Goal: Information Seeking & Learning: Find specific fact

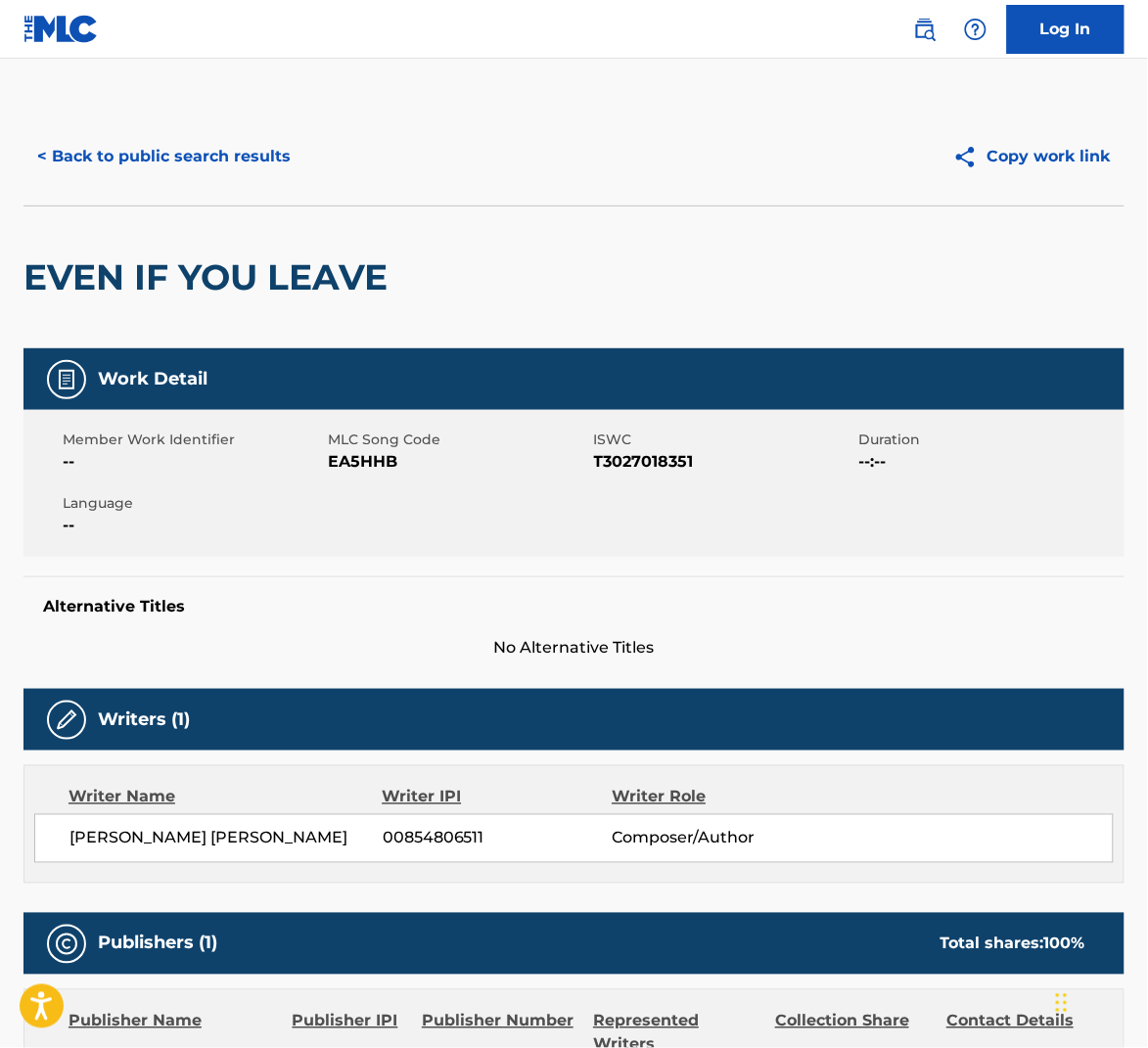
click at [229, 153] on button "< Back to public search results" at bounding box center [163, 156] width 281 height 49
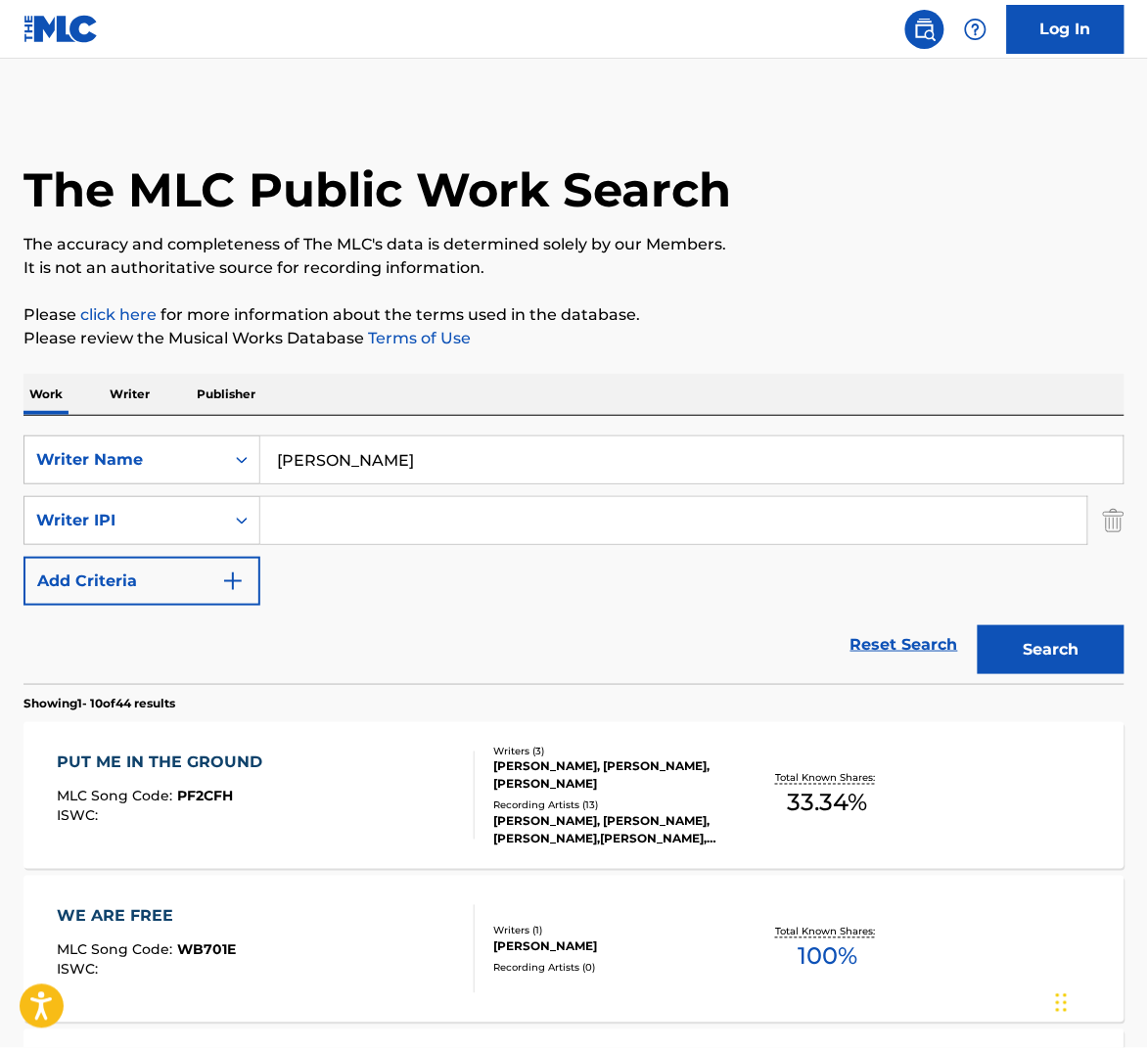
click at [409, 460] on input "[PERSON_NAME]" at bounding box center [691, 459] width 863 height 47
paste input "[PERSON_NAME]"
type input "[PERSON_NAME]"
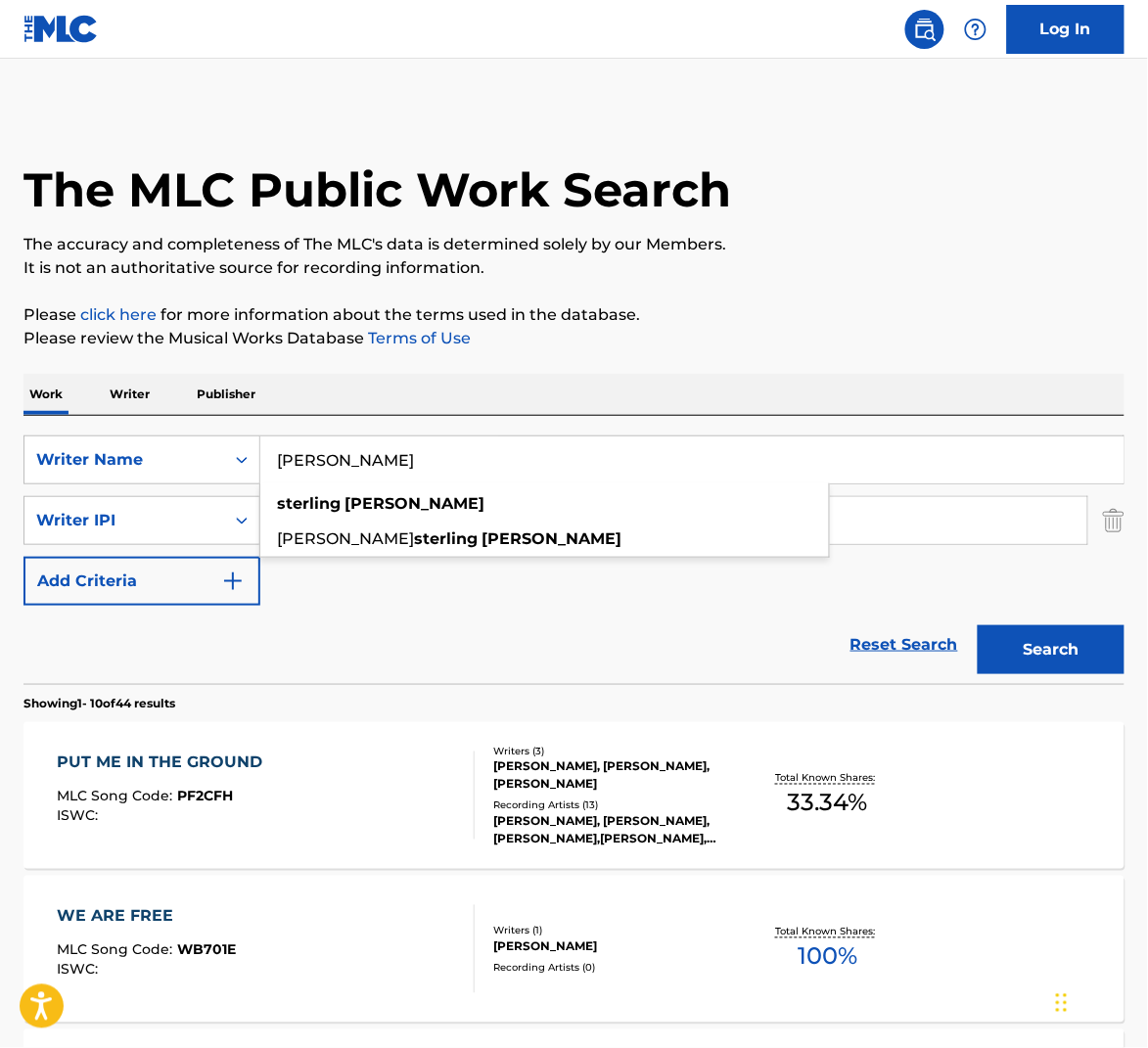
click at [1093, 642] on button "Search" at bounding box center [1051, 649] width 147 height 49
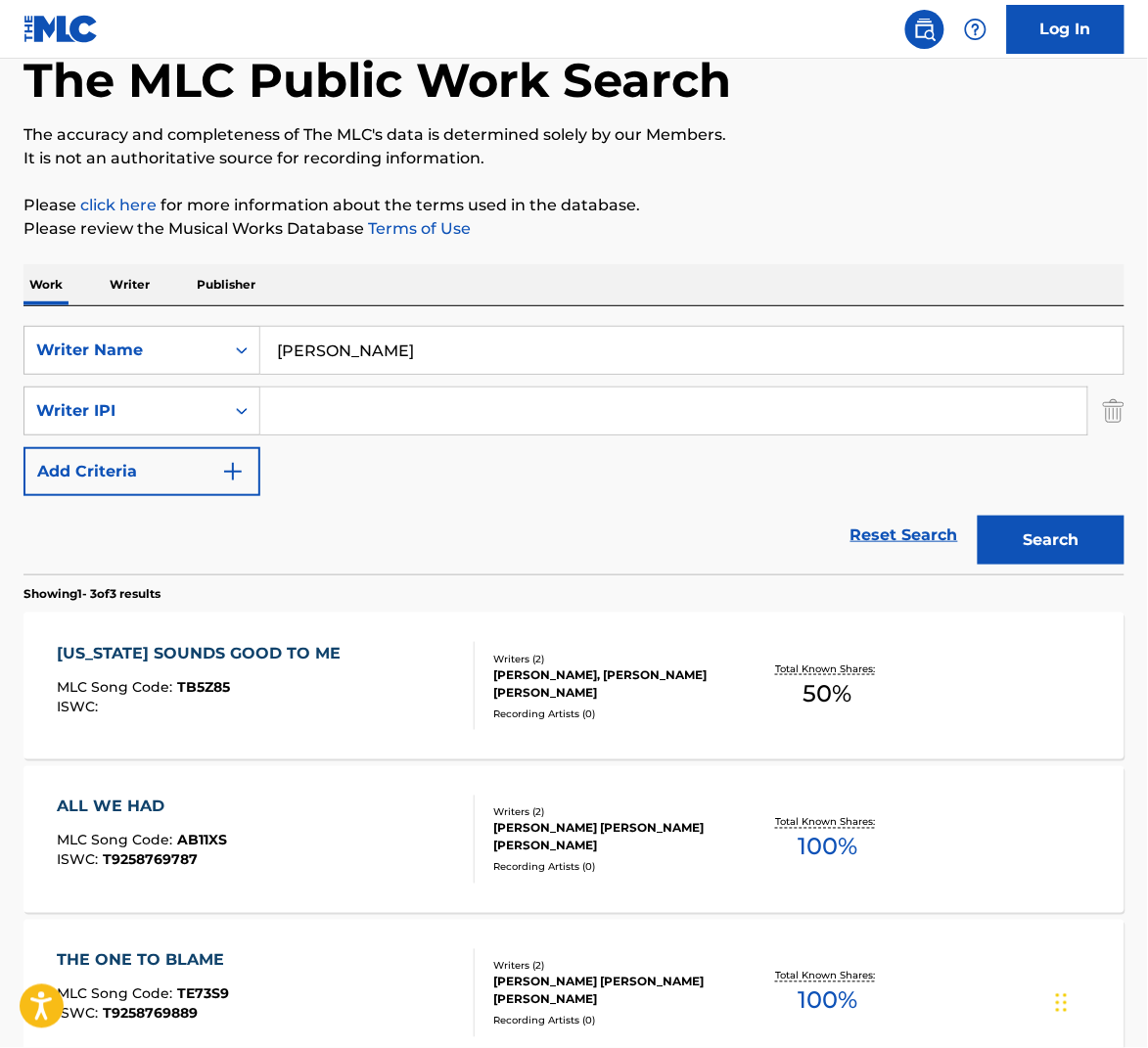
scroll to position [324, 0]
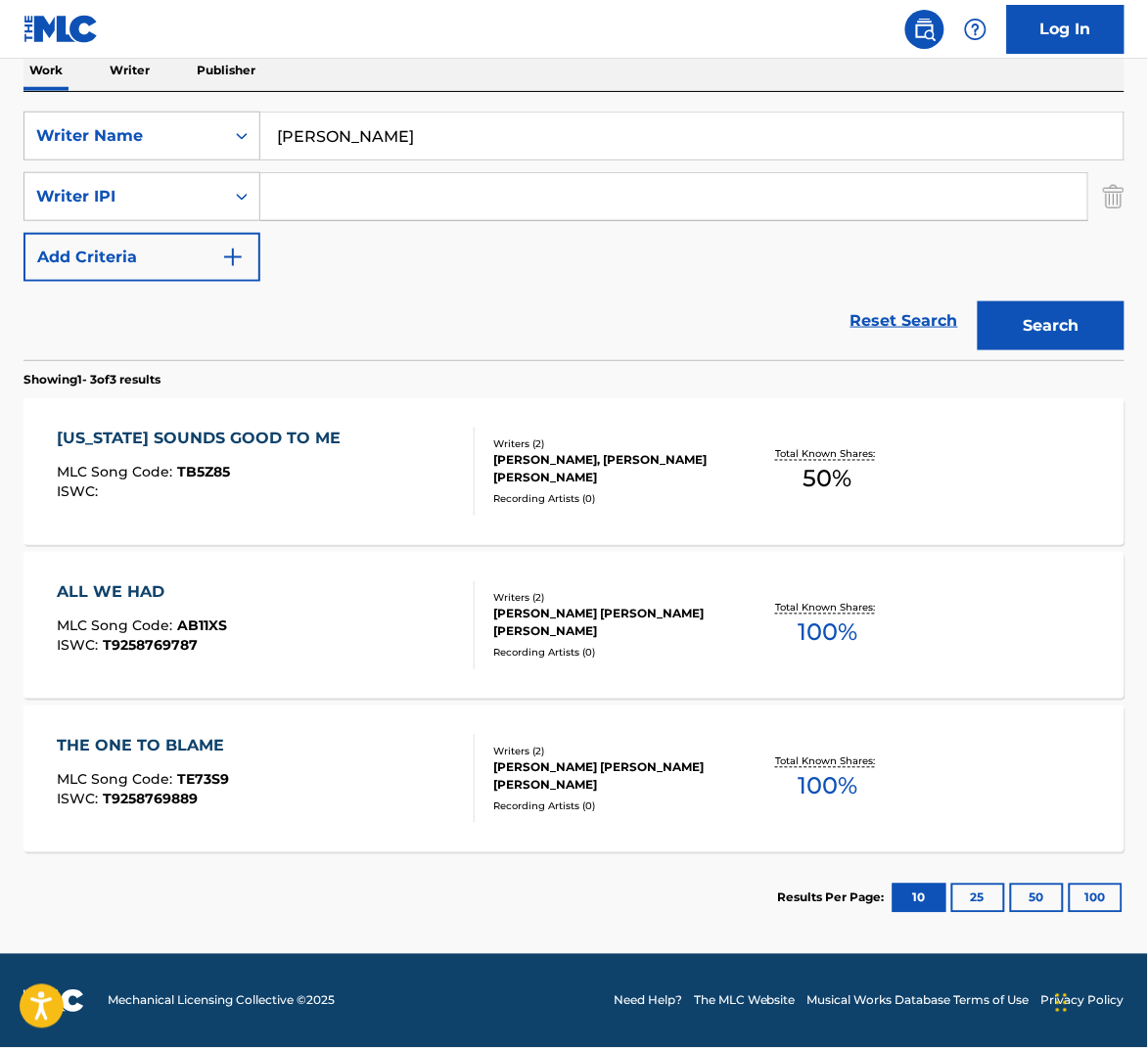
click at [406, 644] on div "ALL WE HAD MLC Song Code : AB11XS ISWC : T9258769787" at bounding box center [266, 625] width 419 height 88
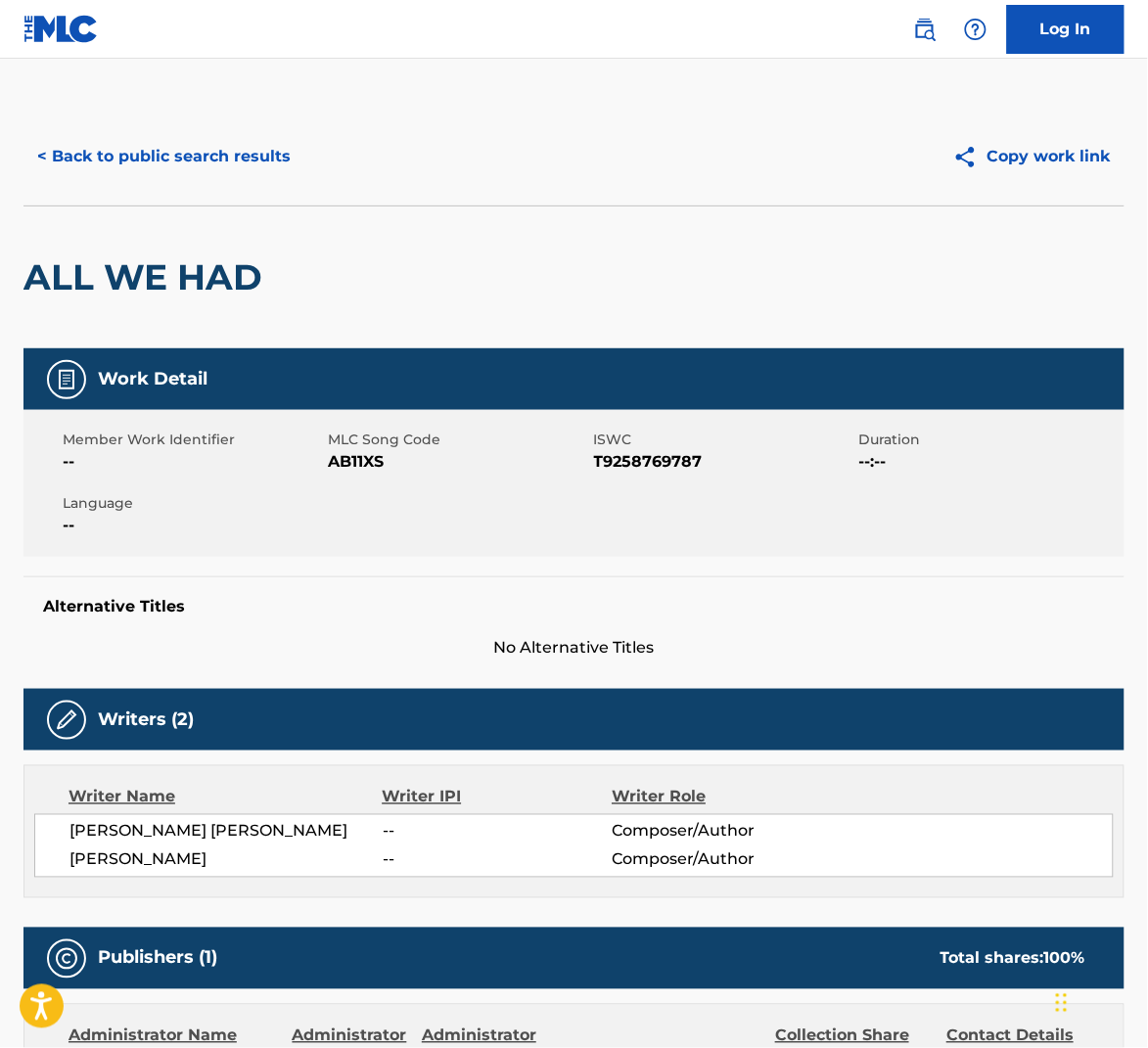
click at [220, 150] on button "< Back to public search results" at bounding box center [163, 156] width 281 height 49
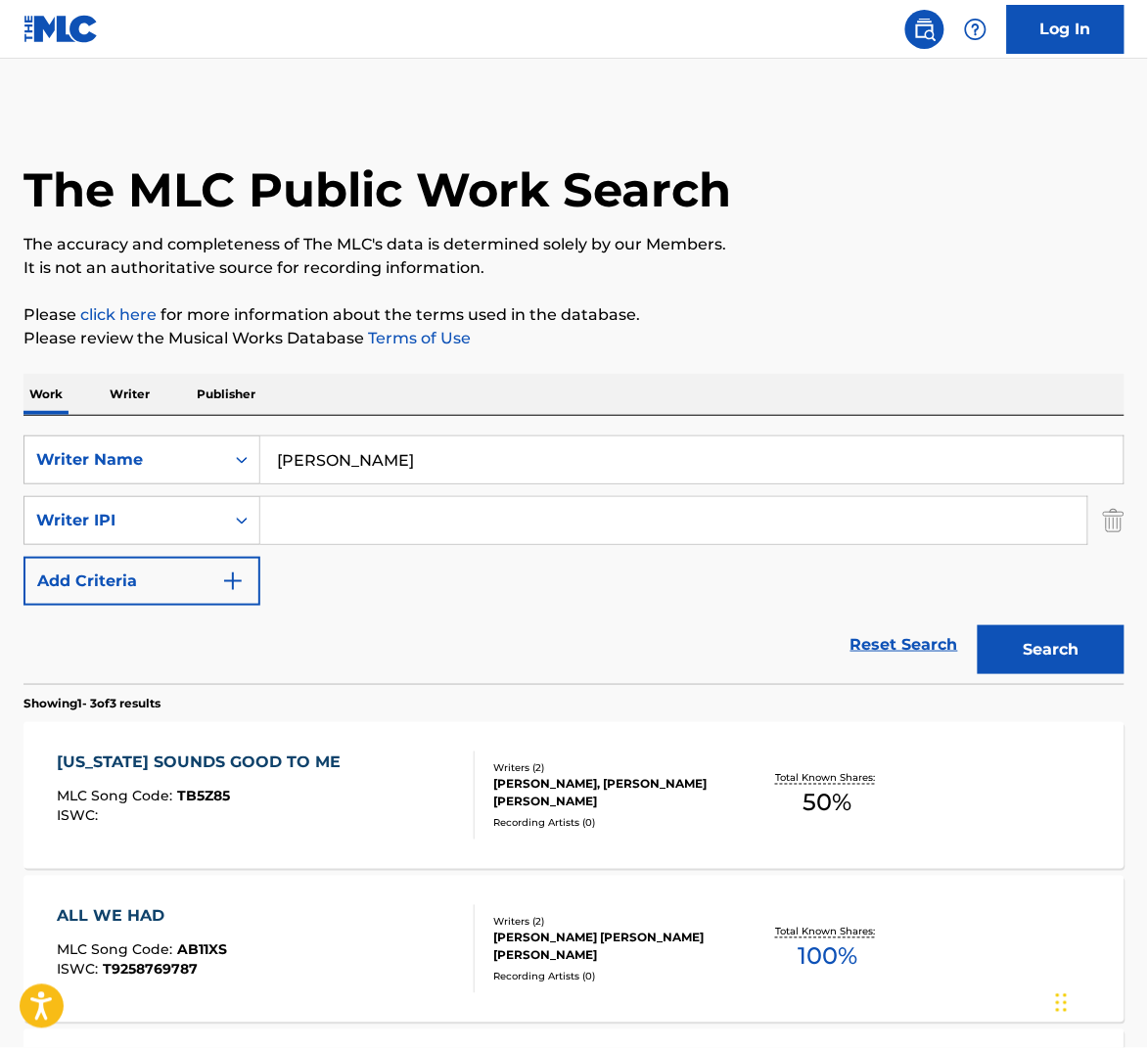
scroll to position [212, 0]
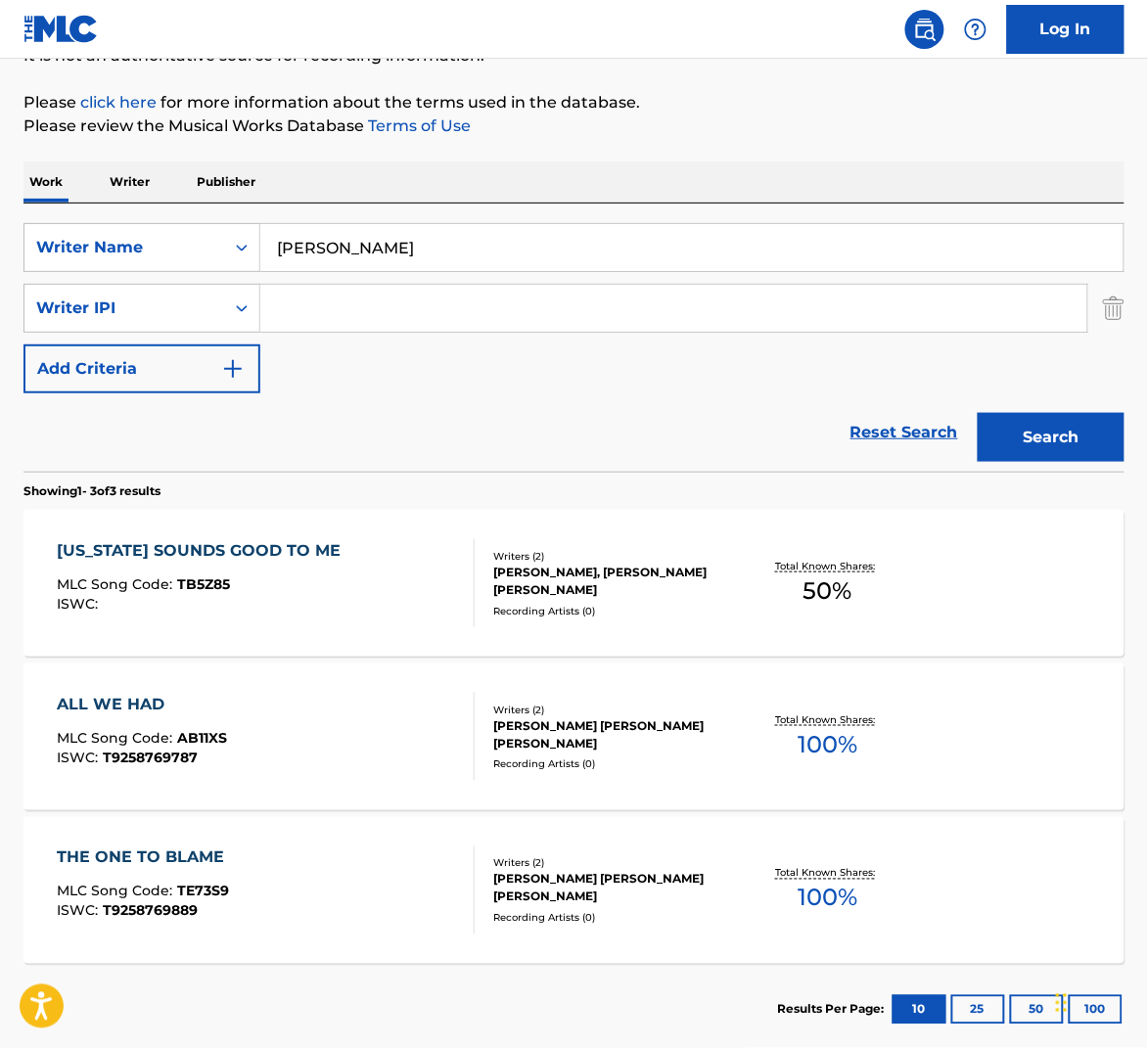
click at [369, 257] on input "[PERSON_NAME]" at bounding box center [691, 247] width 863 height 47
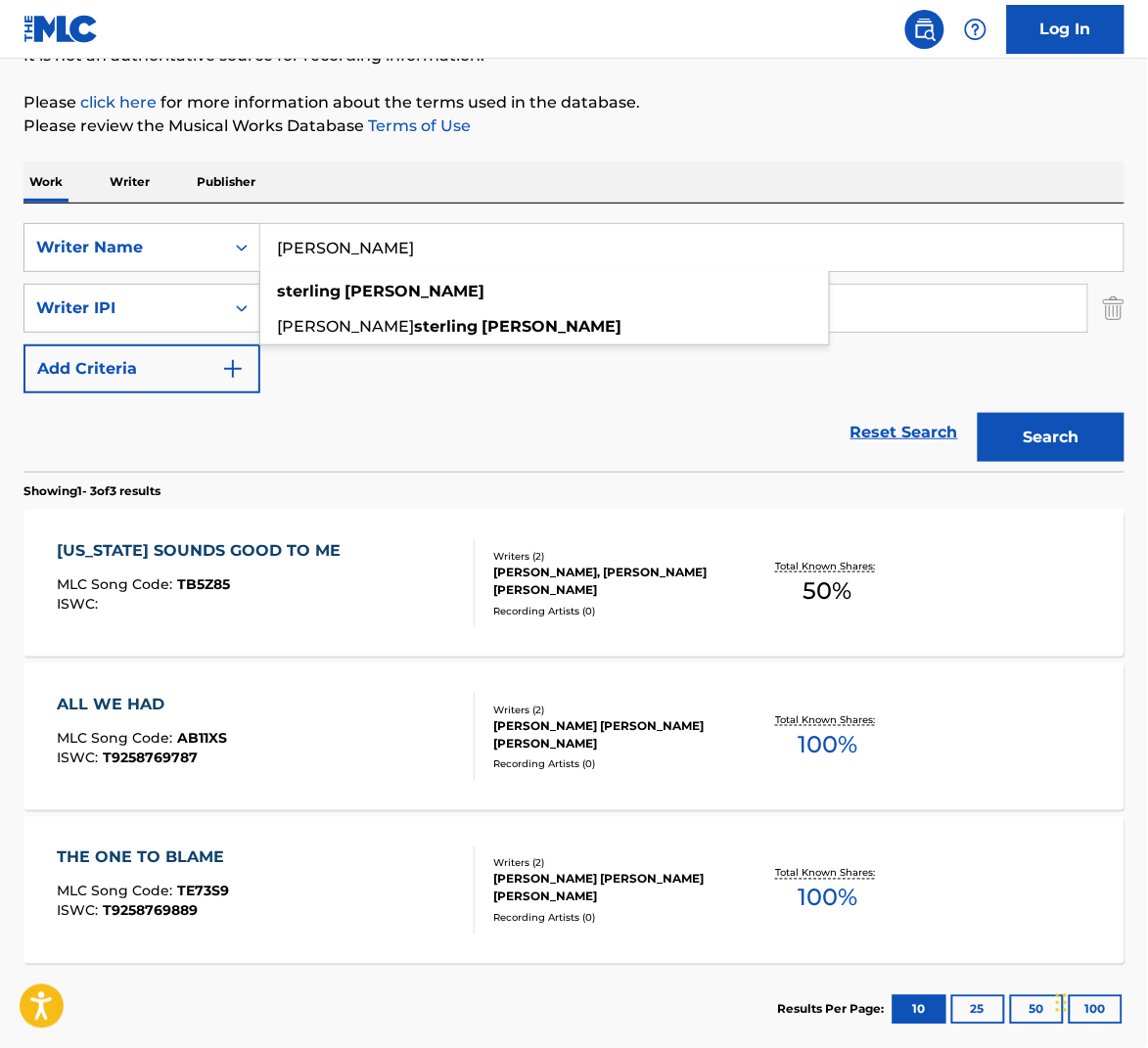
paste input "[PERSON_NAME]"
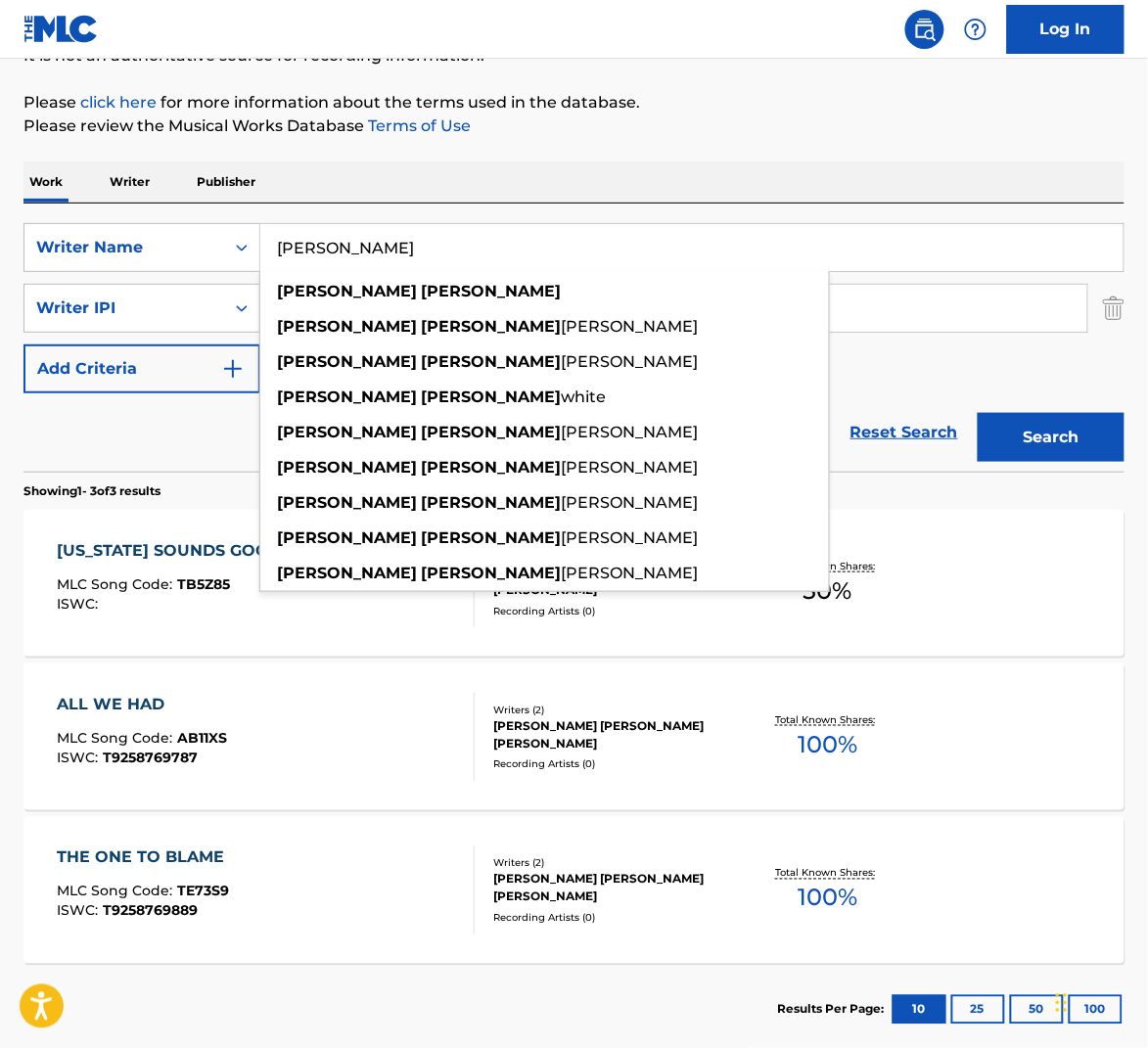
type input "[PERSON_NAME]"
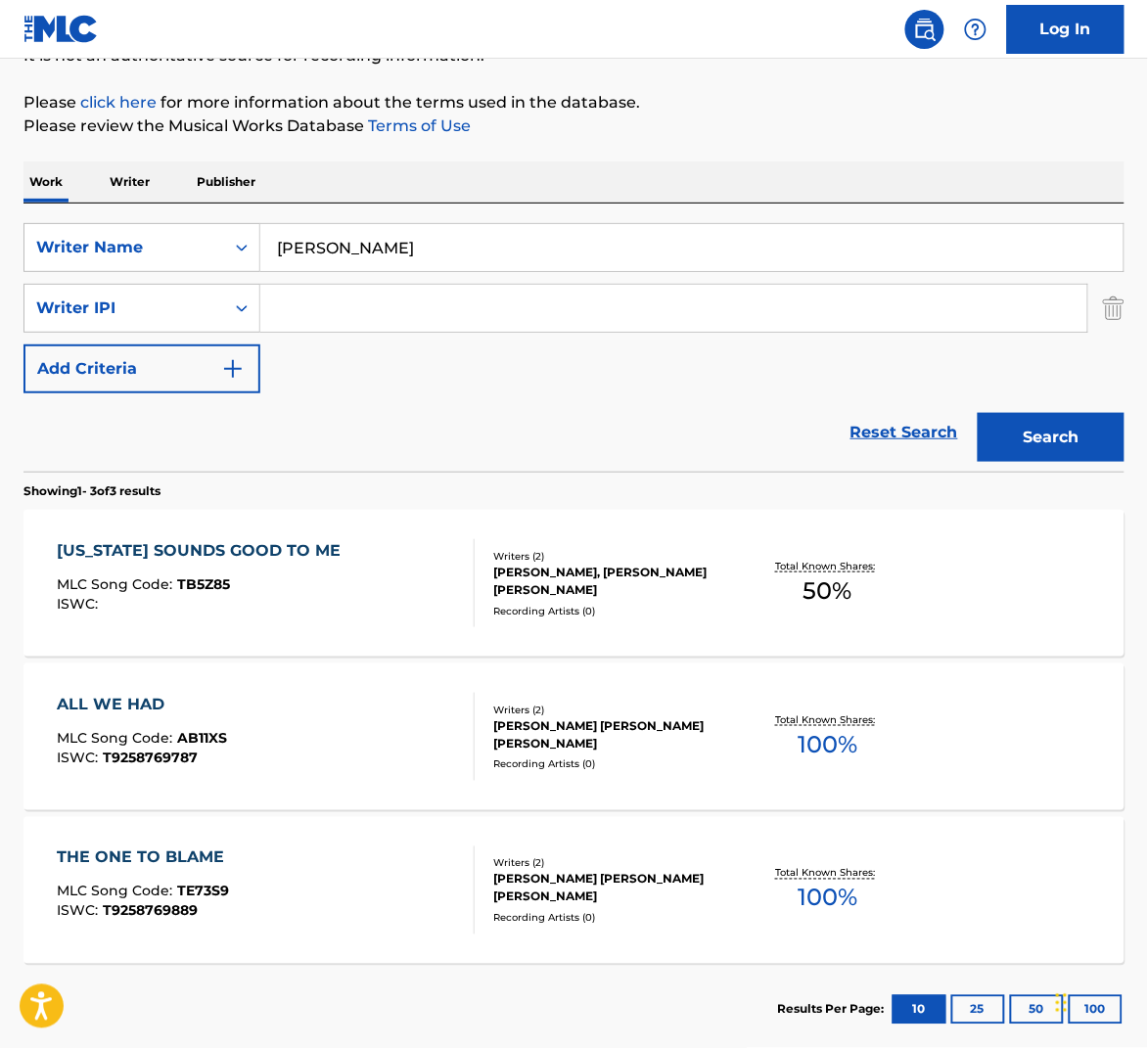
click at [1059, 441] on button "Search" at bounding box center [1051, 437] width 147 height 49
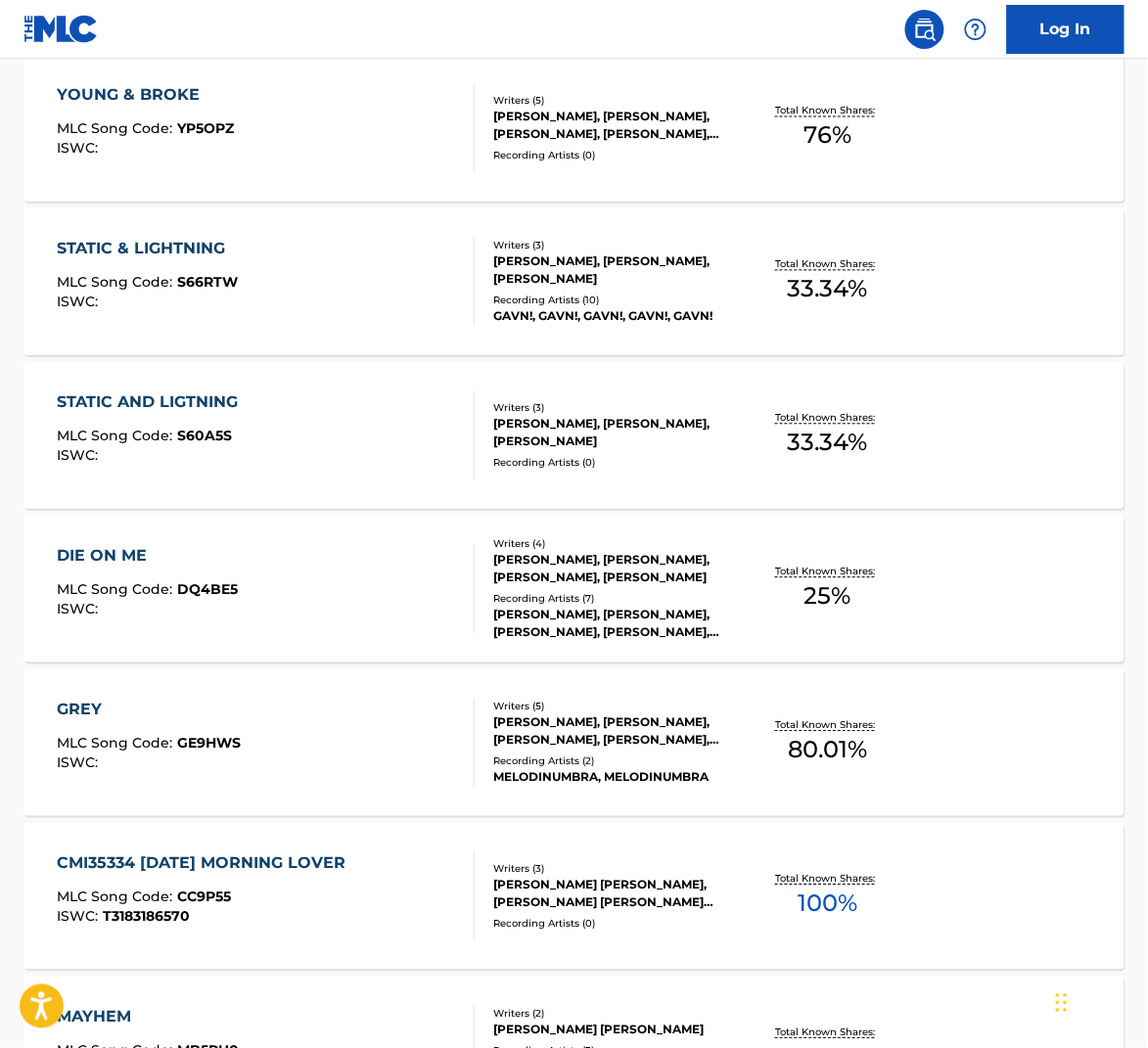
scroll to position [675, 0]
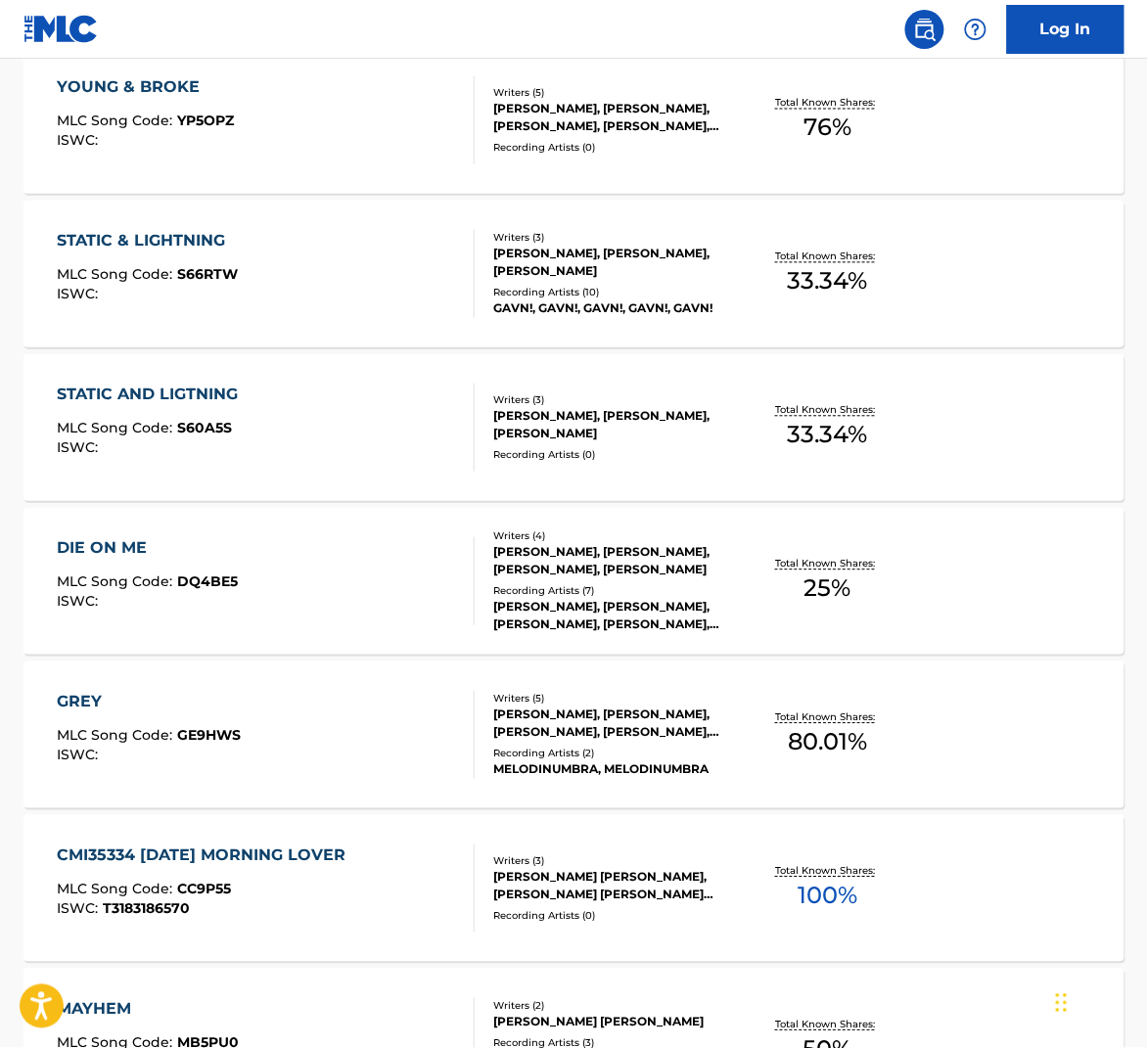
click at [447, 599] on div "DIE ON ME MLC Song Code : DQ4BE5 ISWC :" at bounding box center [266, 581] width 419 height 88
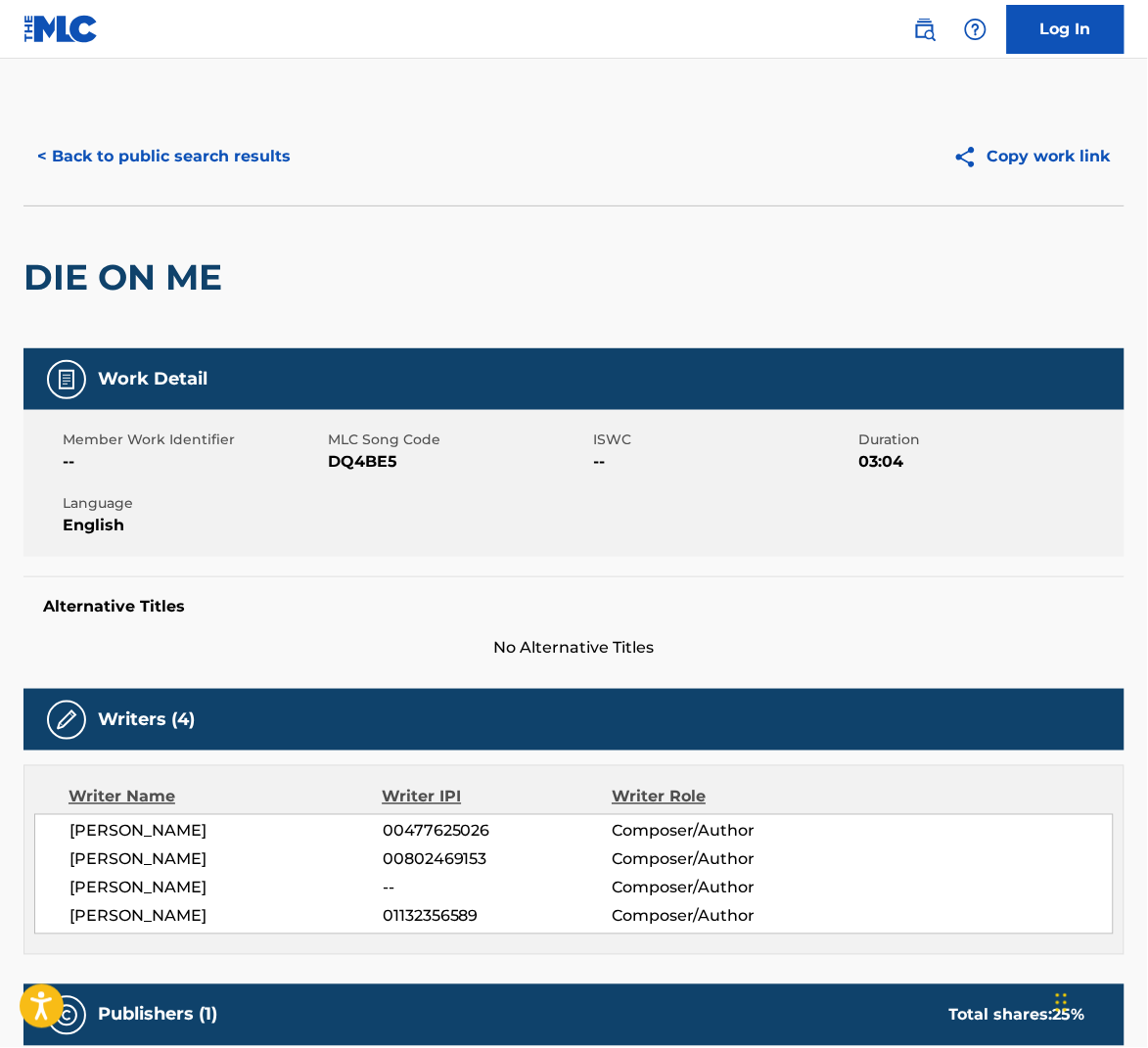
click at [209, 165] on button "< Back to public search results" at bounding box center [163, 156] width 281 height 49
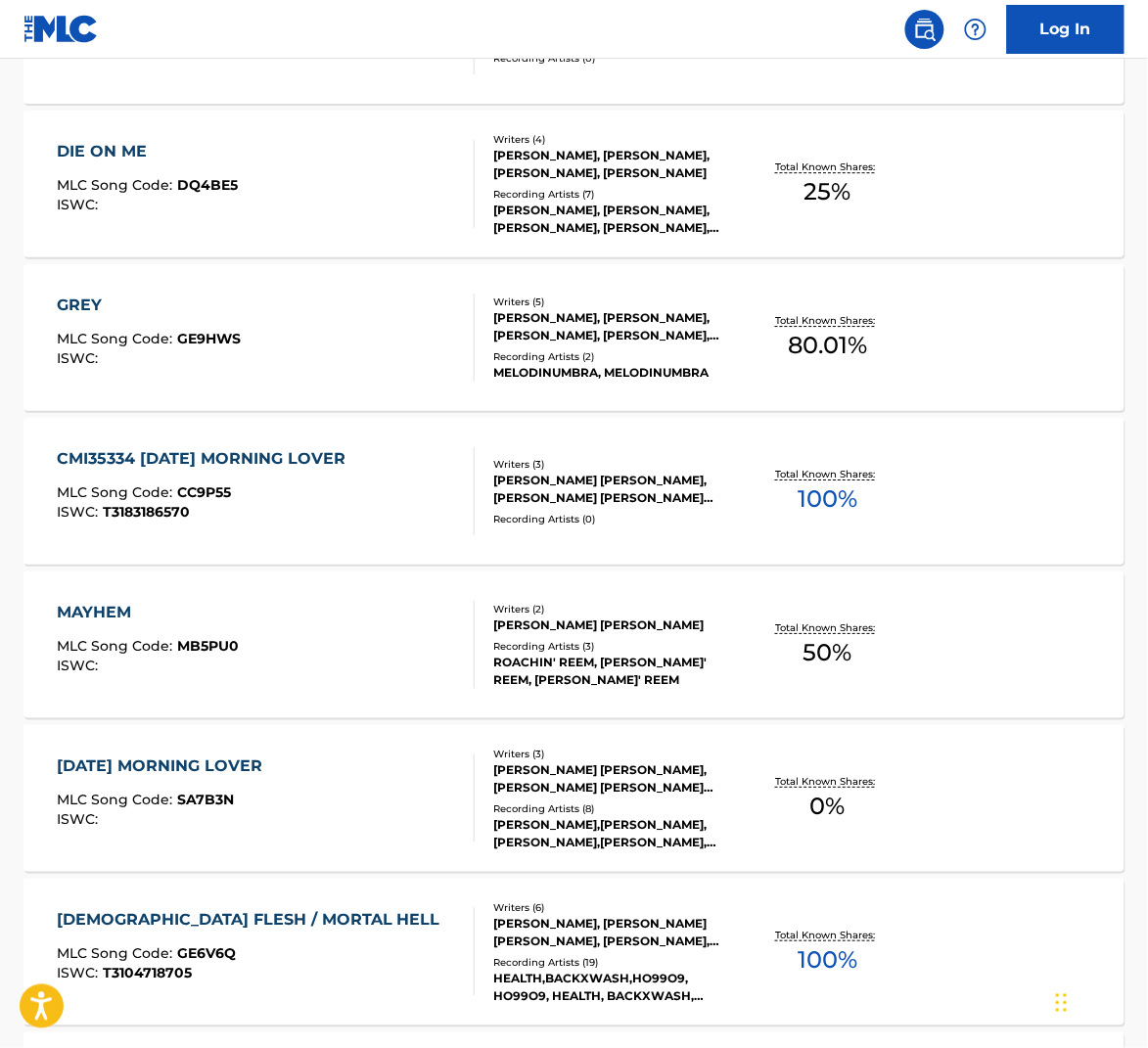
scroll to position [1302, 0]
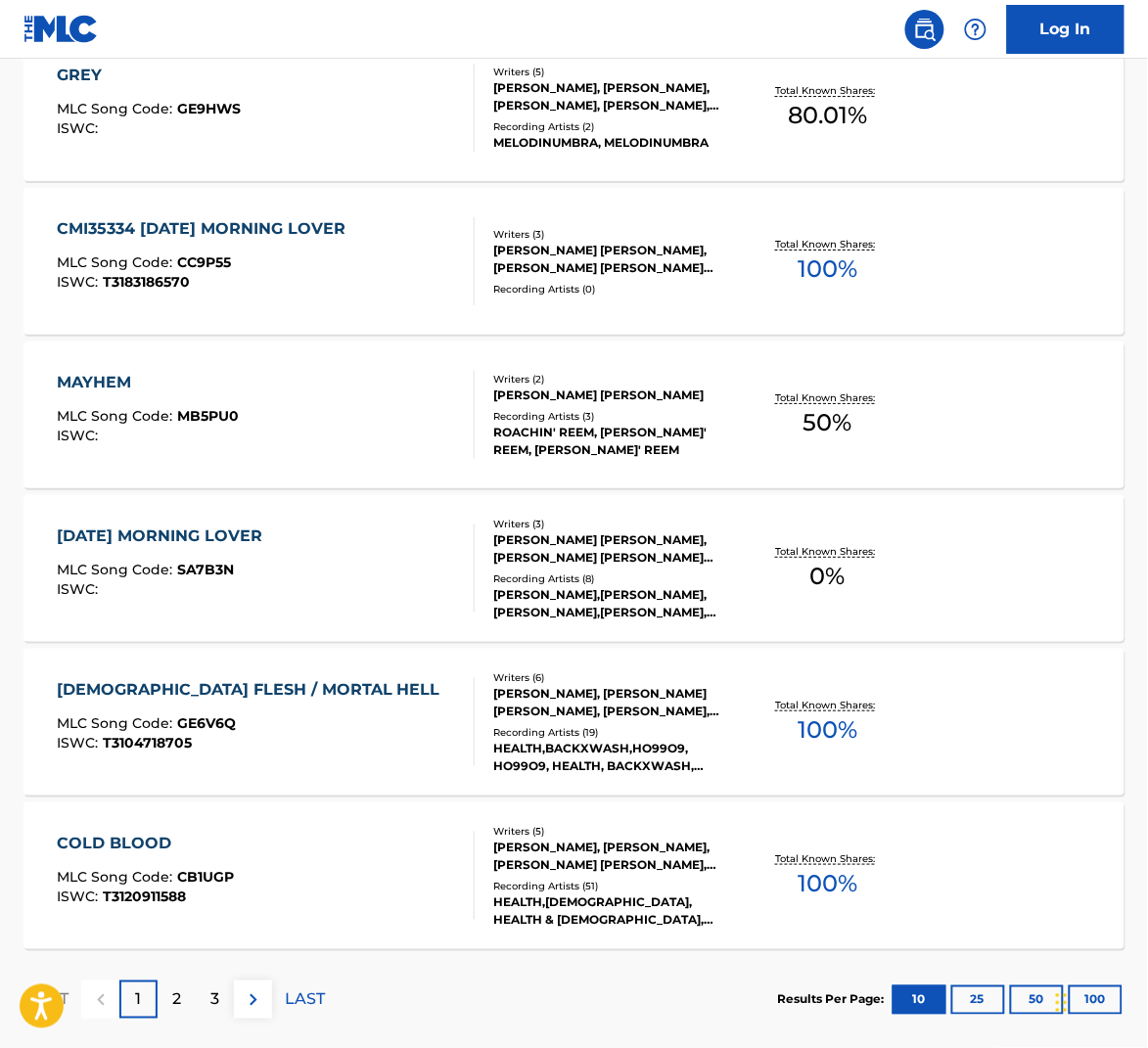
click at [190, 996] on div "2" at bounding box center [177, 999] width 38 height 38
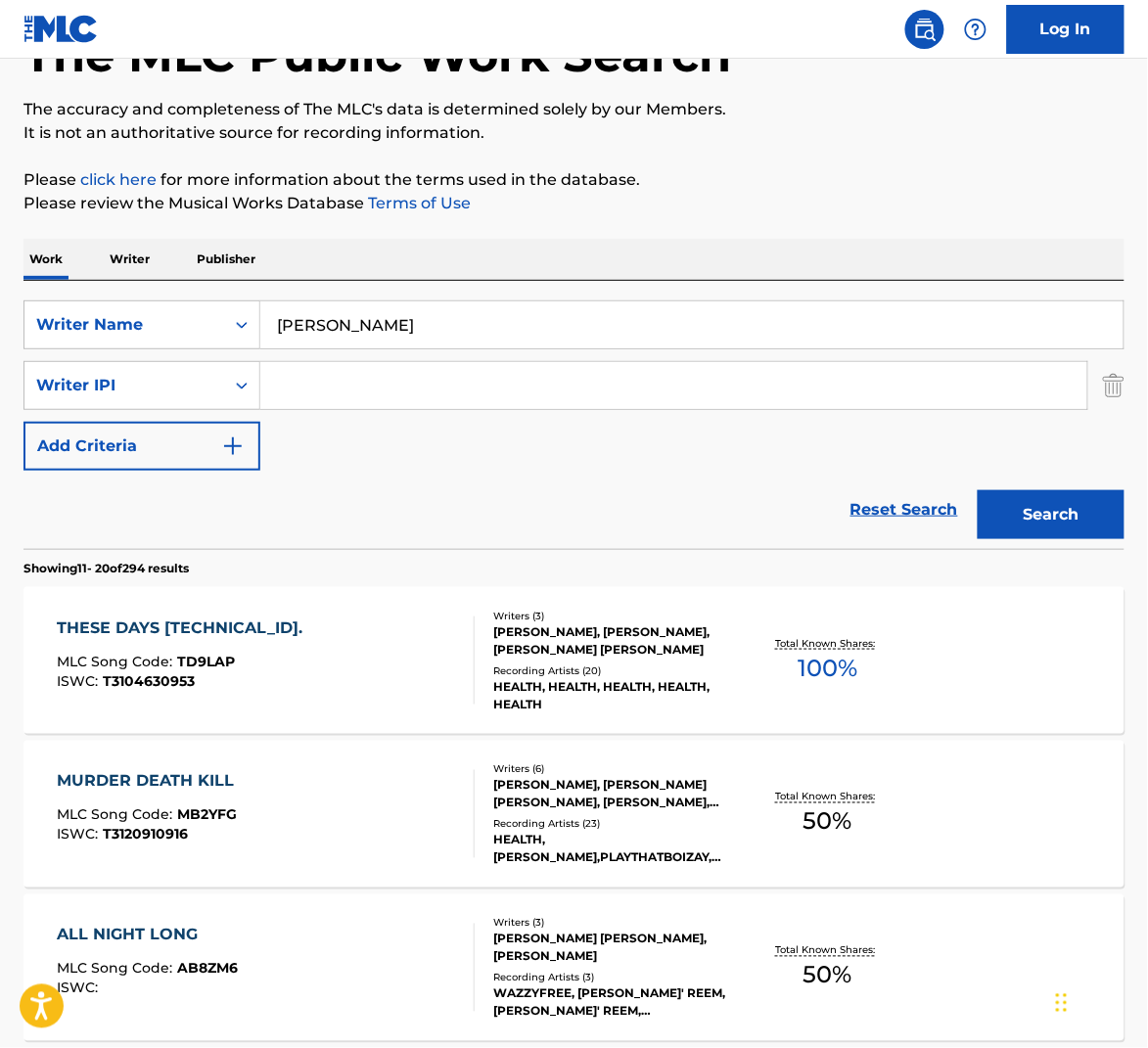
scroll to position [517, 0]
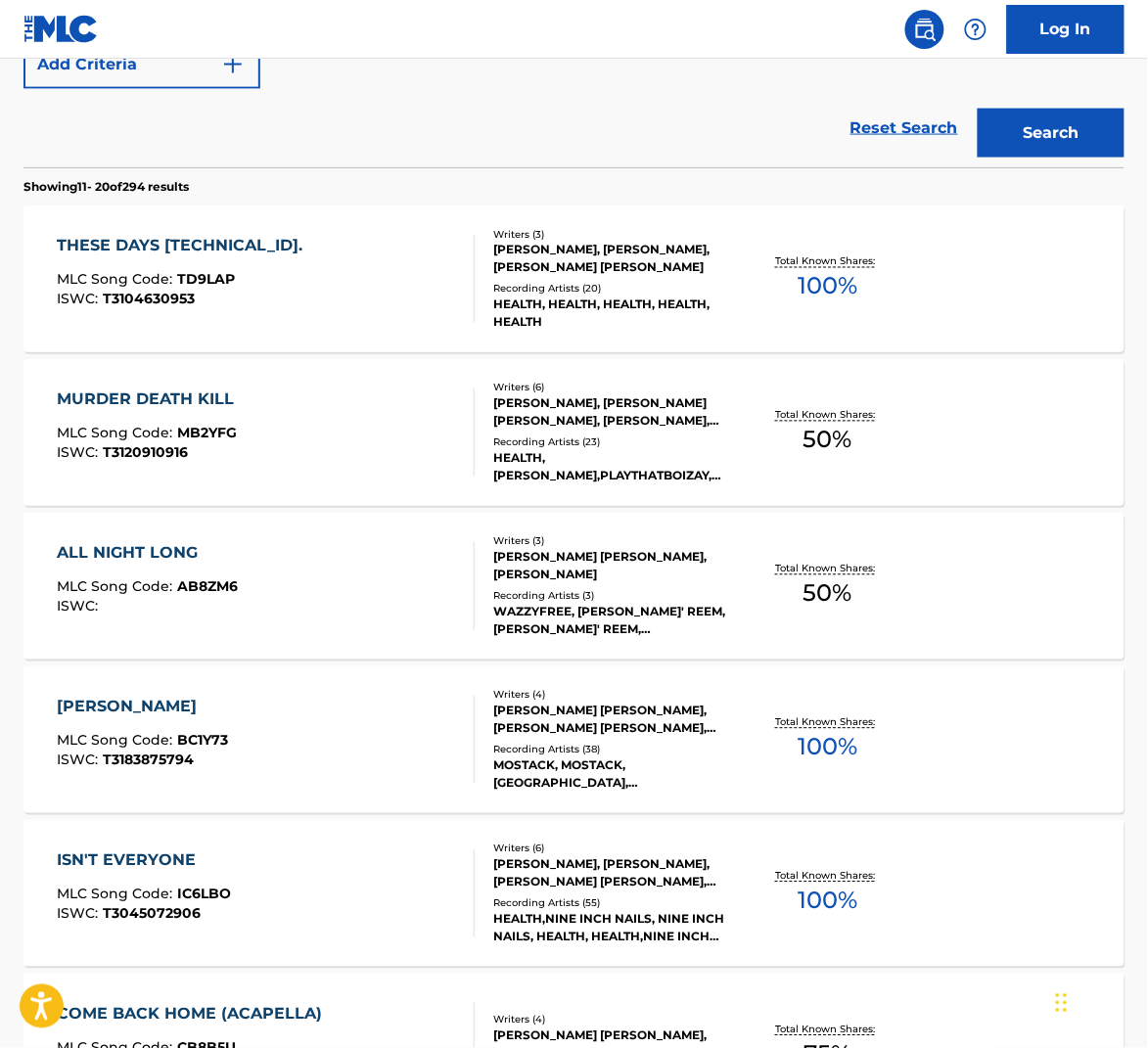
click at [393, 723] on div "[PERSON_NAME] MLC Song Code : BC1Y73 ISWC : T3183875794" at bounding box center [266, 740] width 419 height 88
